Goal: Find specific page/section: Find specific page/section

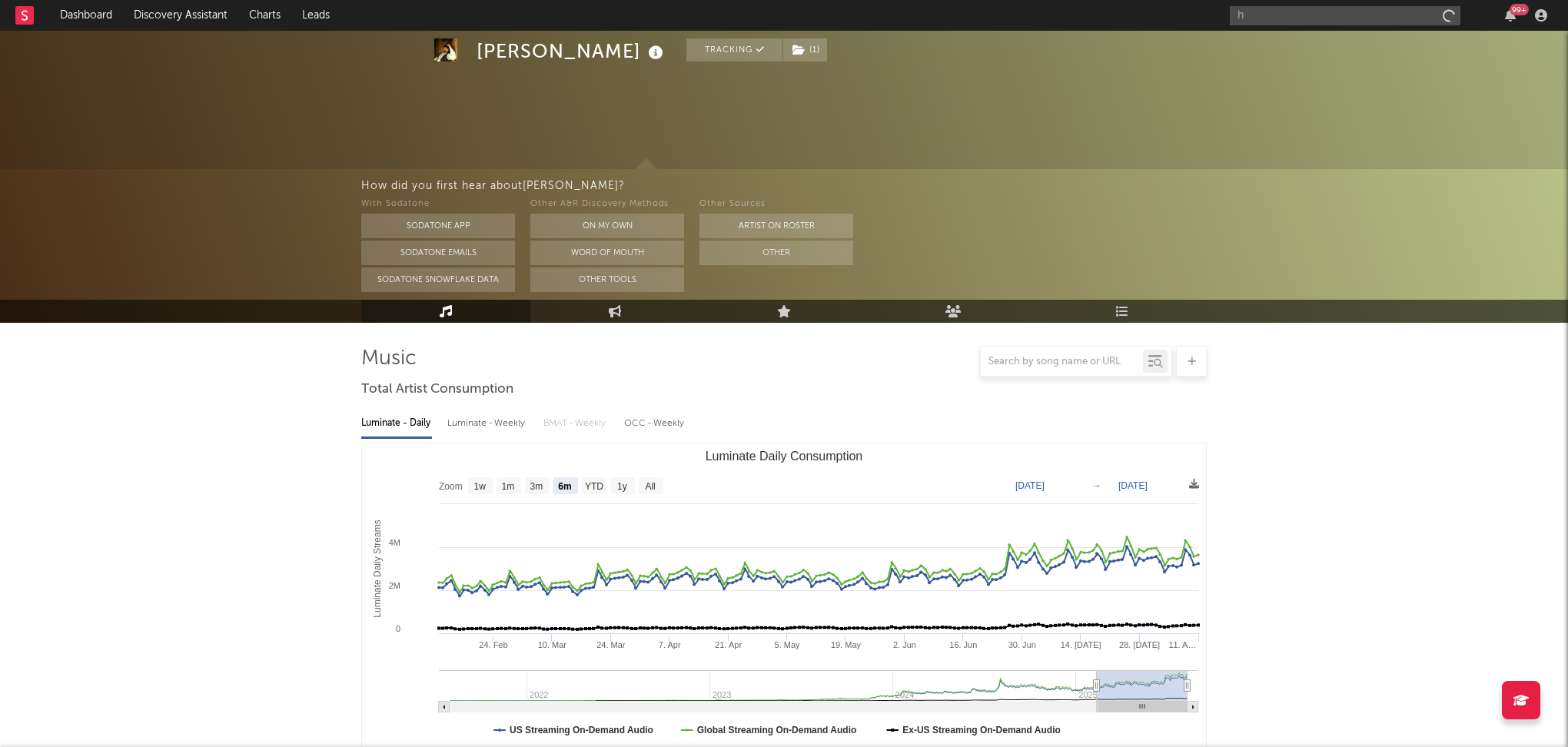
select select "6m"
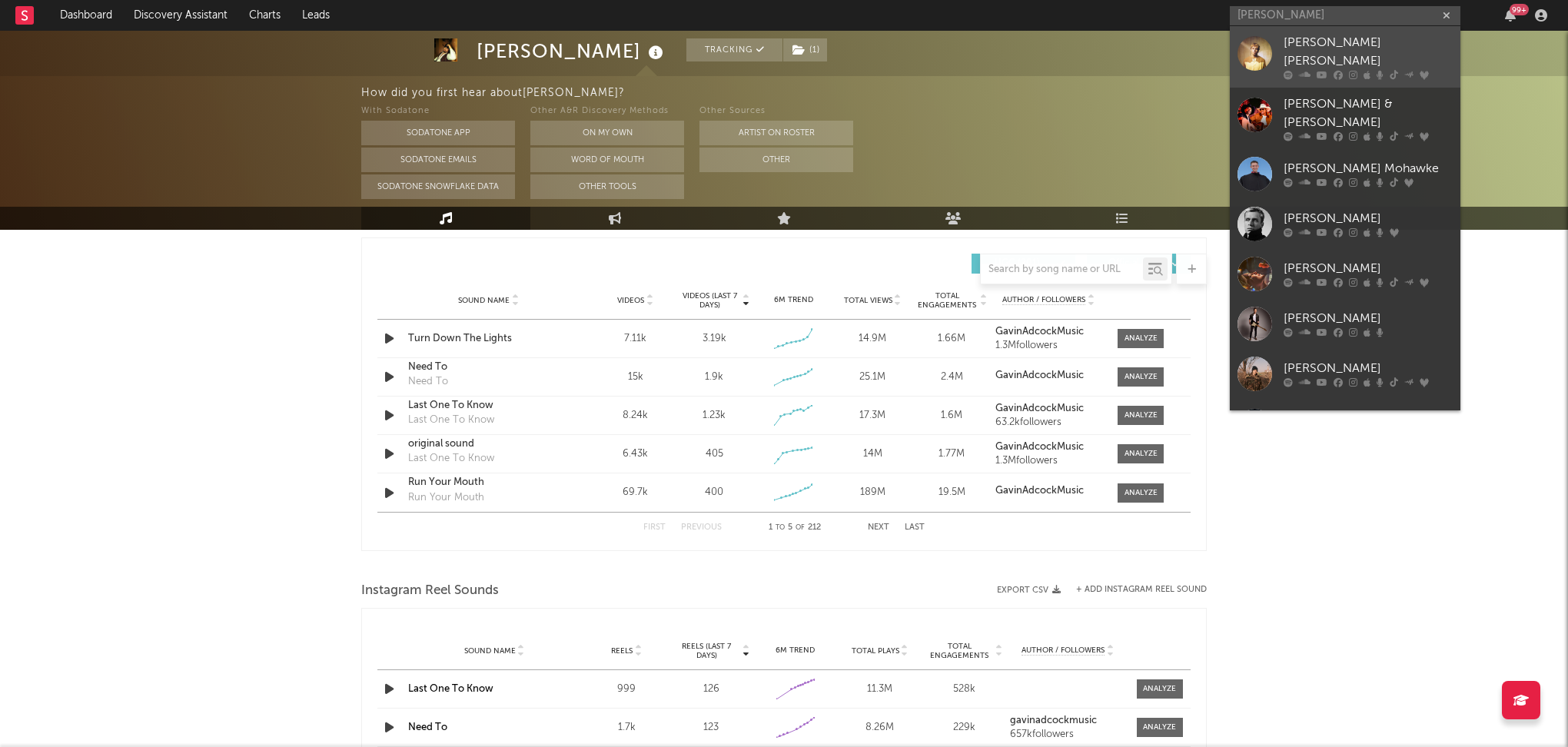
type input "[PERSON_NAME]"
drag, startPoint x: 1317, startPoint y: 46, endPoint x: 1258, endPoint y: 85, distance: 70.7
click at [1317, 46] on div "[PERSON_NAME] [PERSON_NAME]" at bounding box center [1368, 52] width 169 height 37
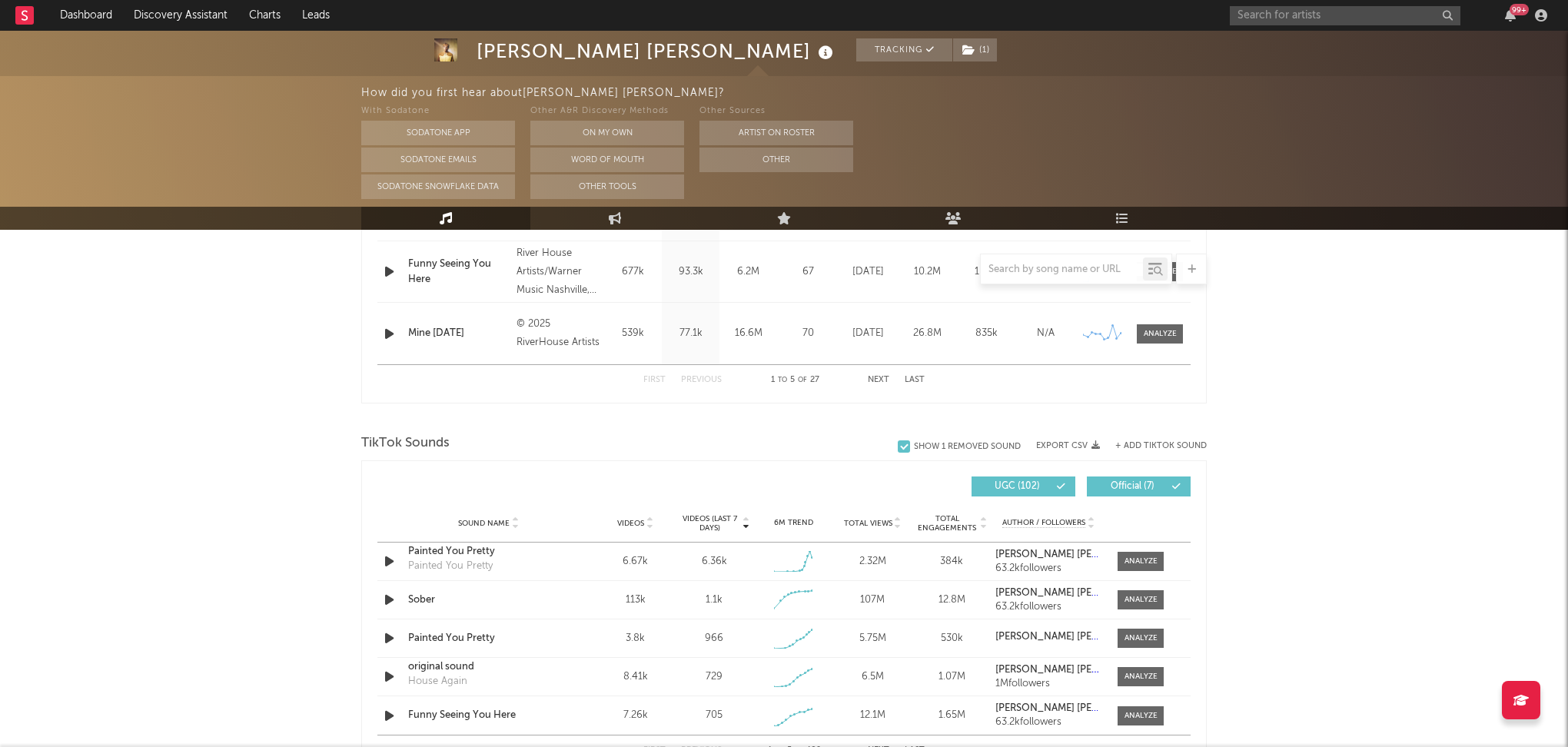
select select "6m"
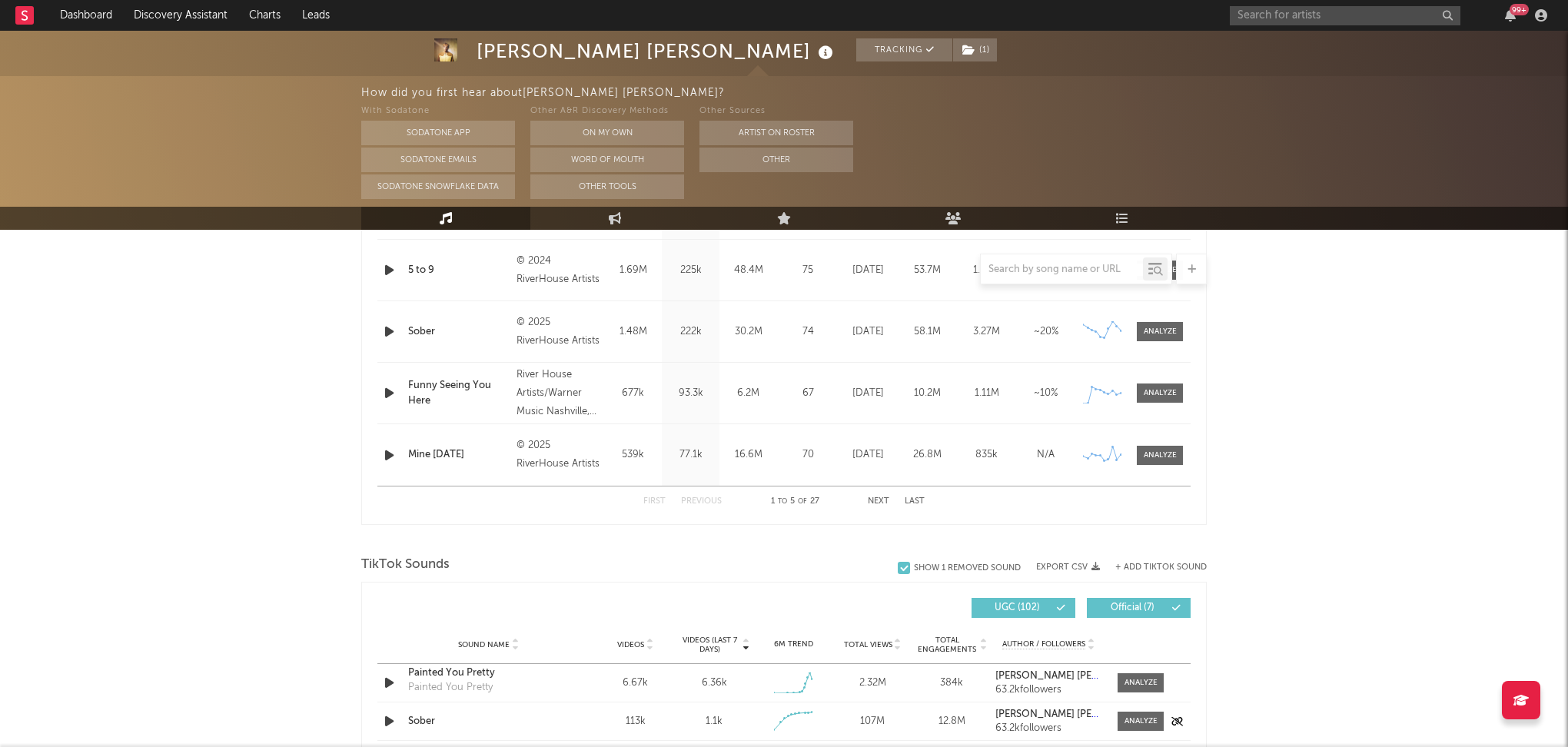
scroll to position [1035, 0]
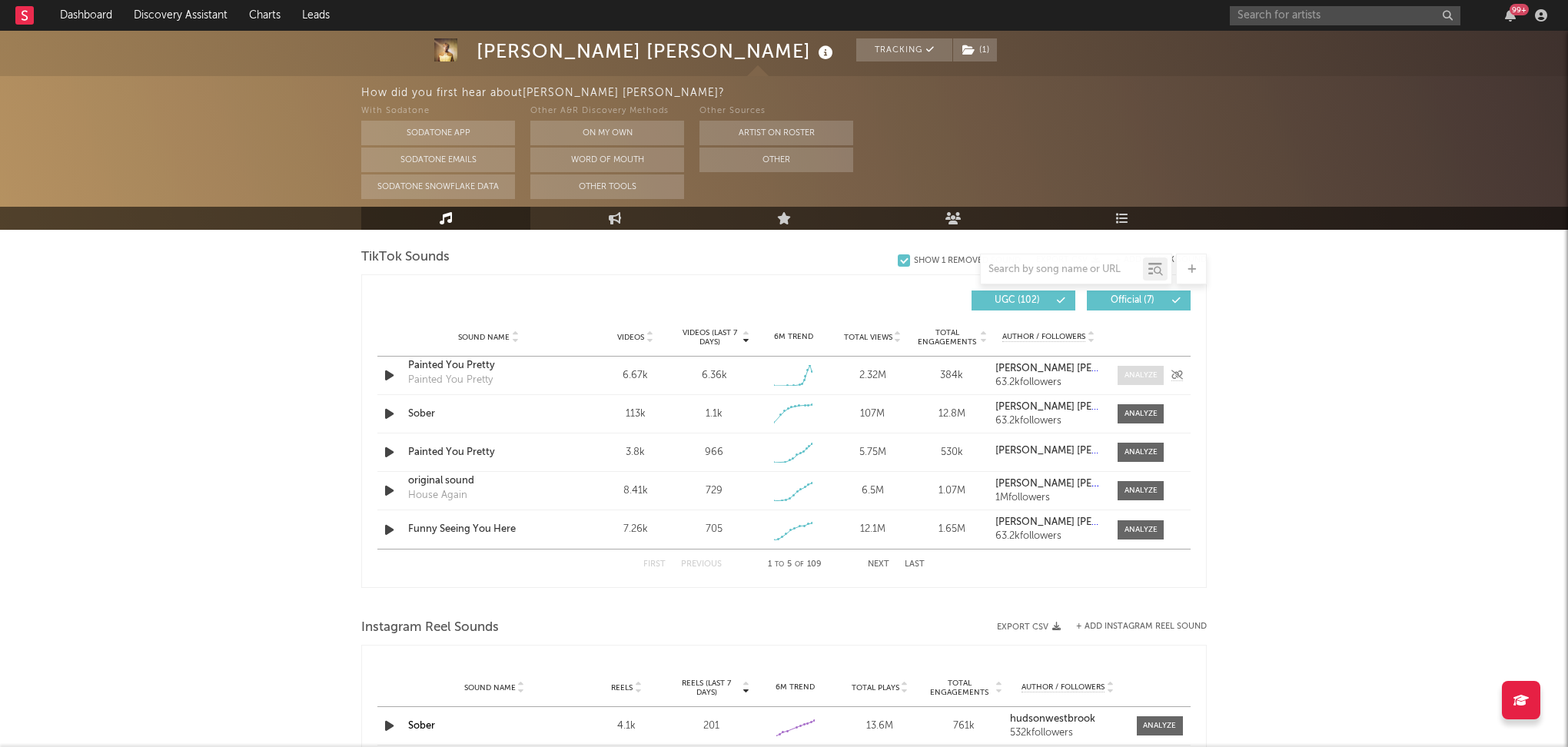
click at [1134, 365] on span at bounding box center [1141, 374] width 46 height 19
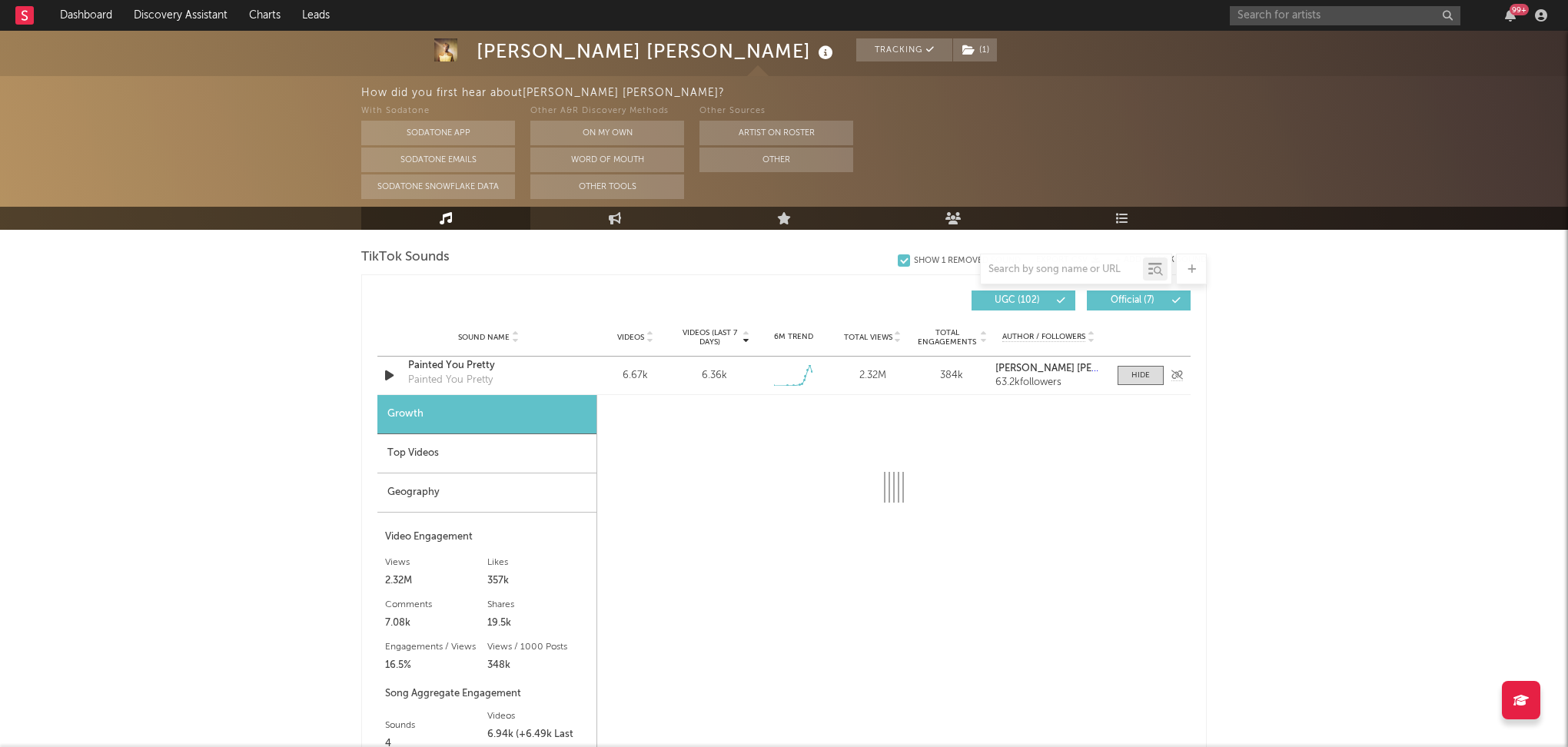
select select "1w"
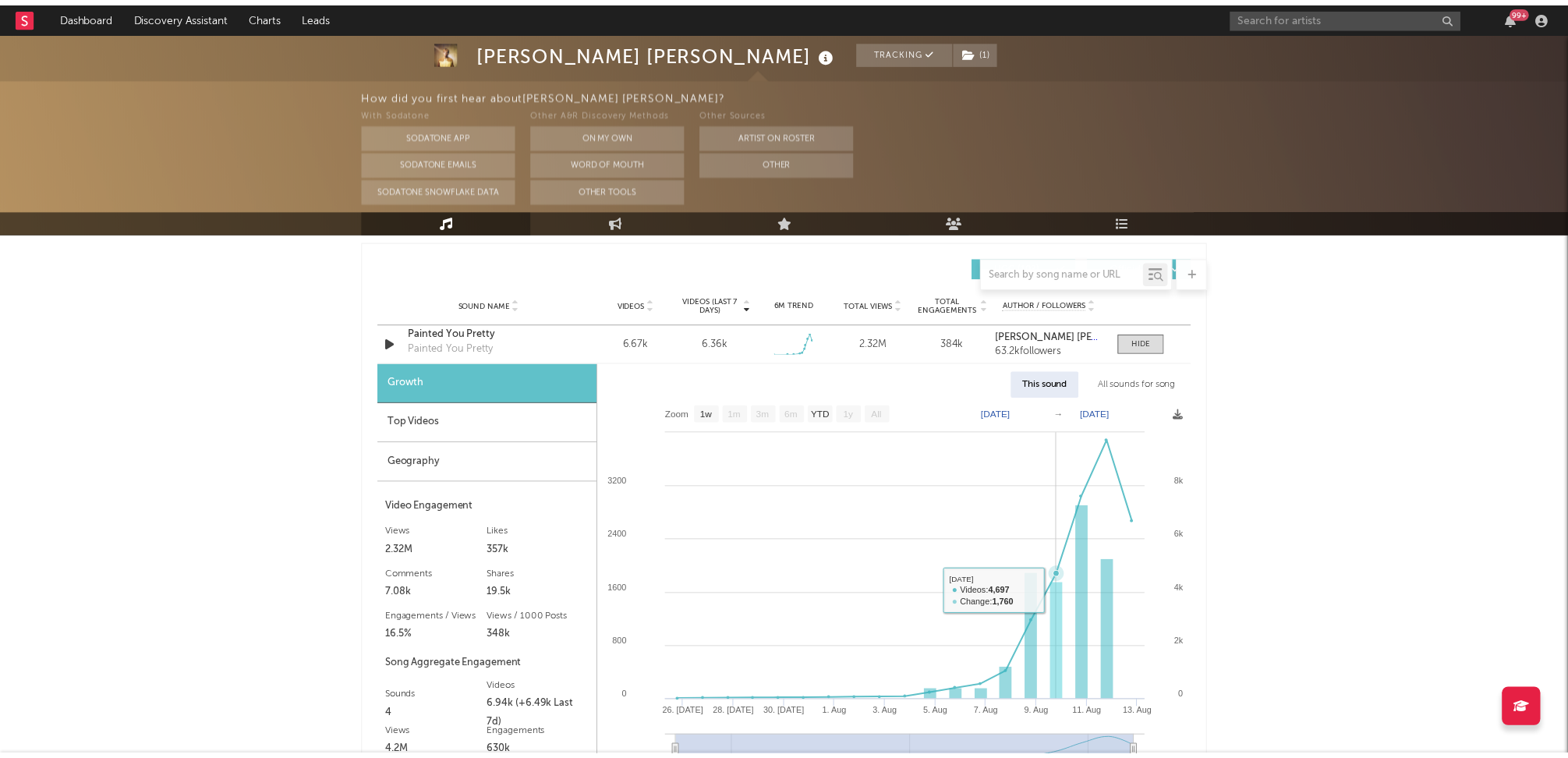
scroll to position [1132, 0]
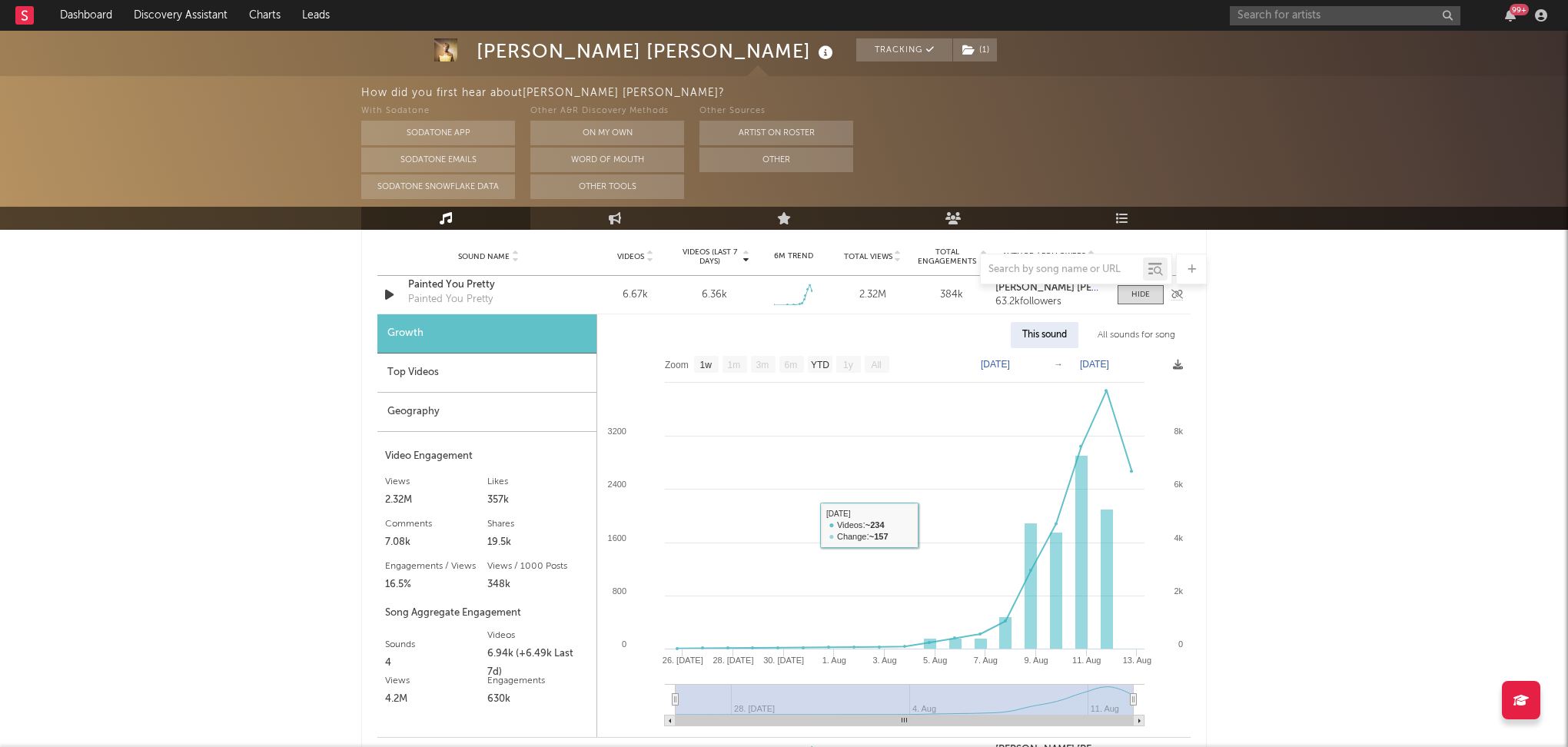
click at [453, 289] on div "Painted You Pretty" at bounding box center [489, 284] width 161 height 15
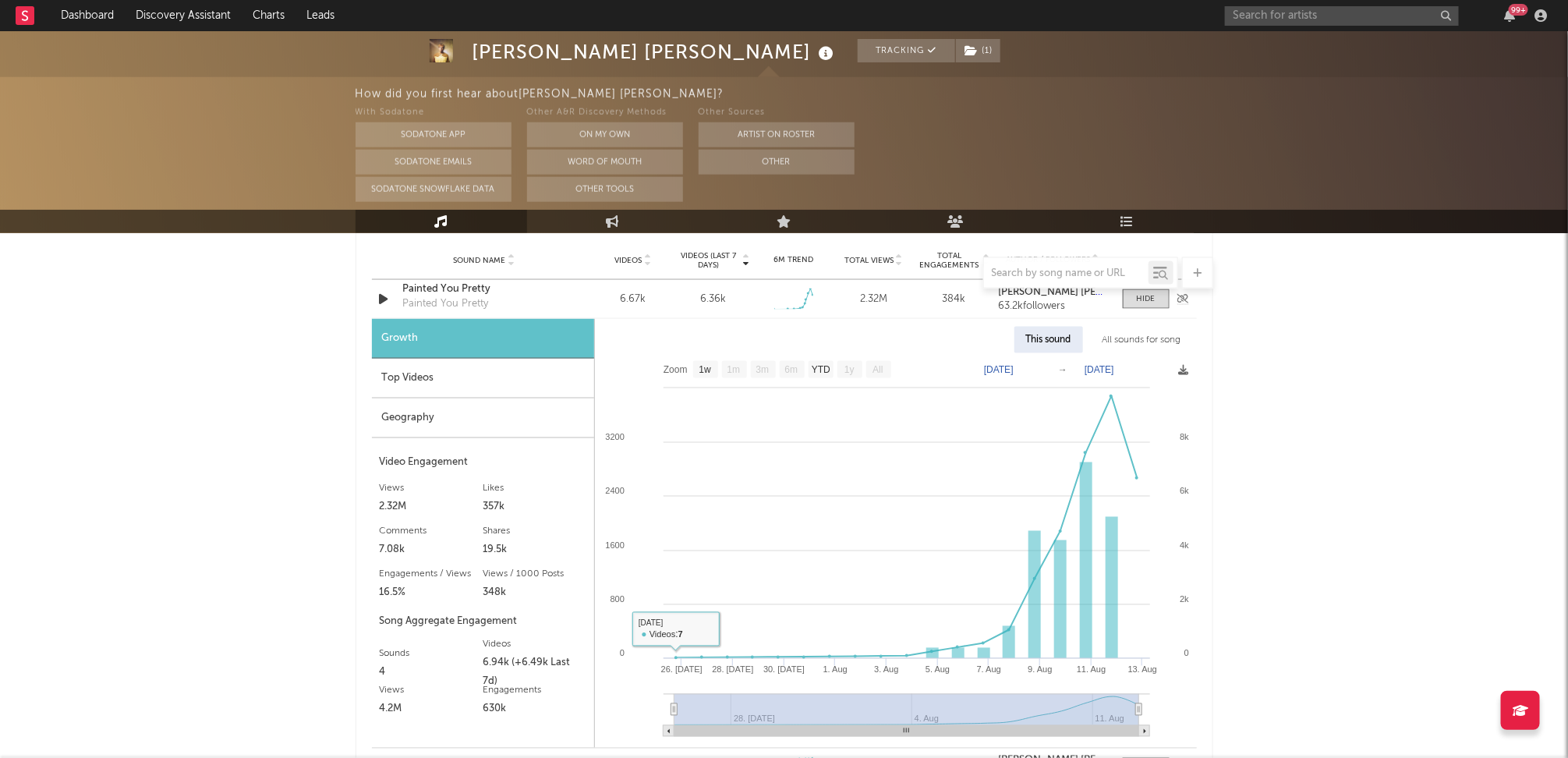
click at [463, 294] on div "Painted You Pretty" at bounding box center [485, 288] width 163 height 15
